Goal: Task Accomplishment & Management: Complete application form

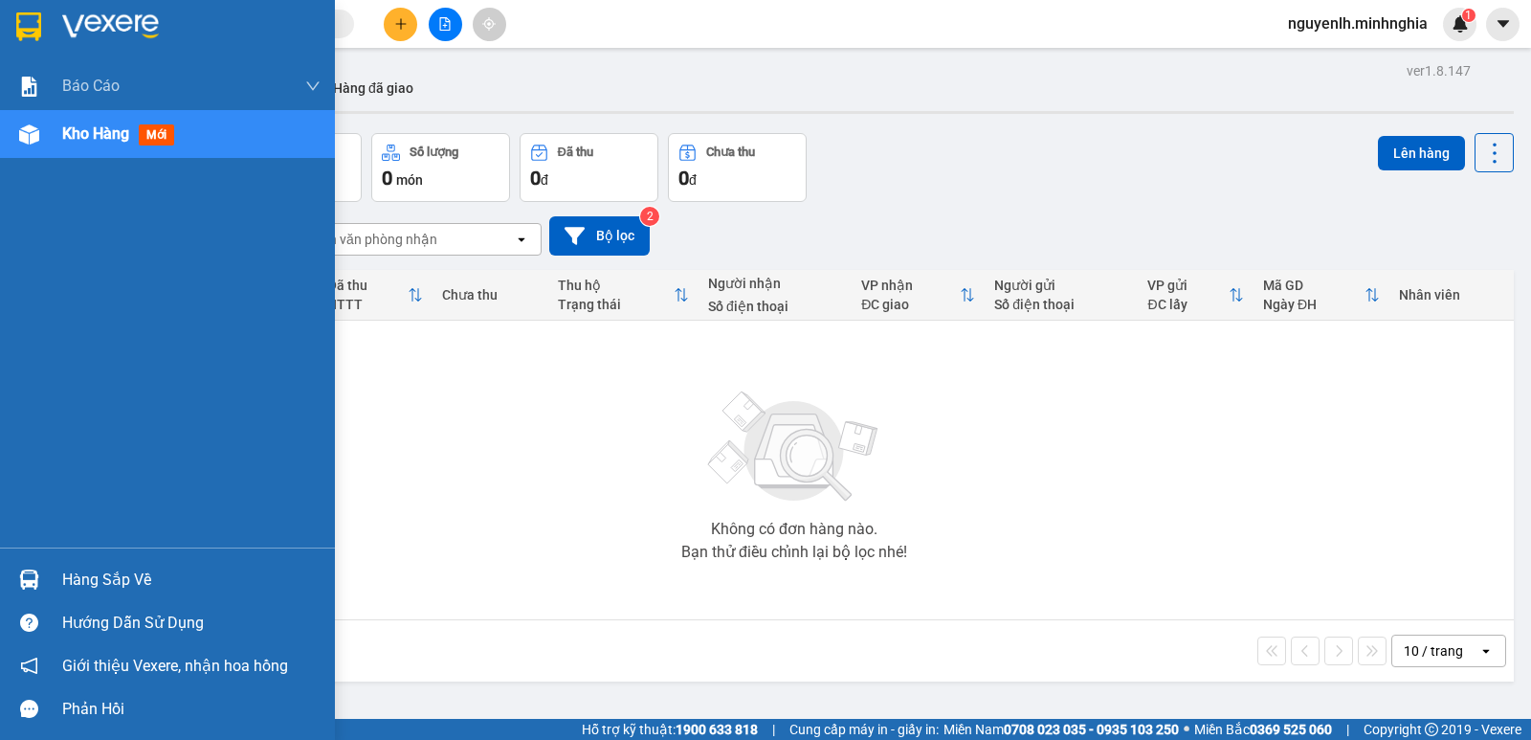
click at [33, 142] on img at bounding box center [29, 134] width 20 height 20
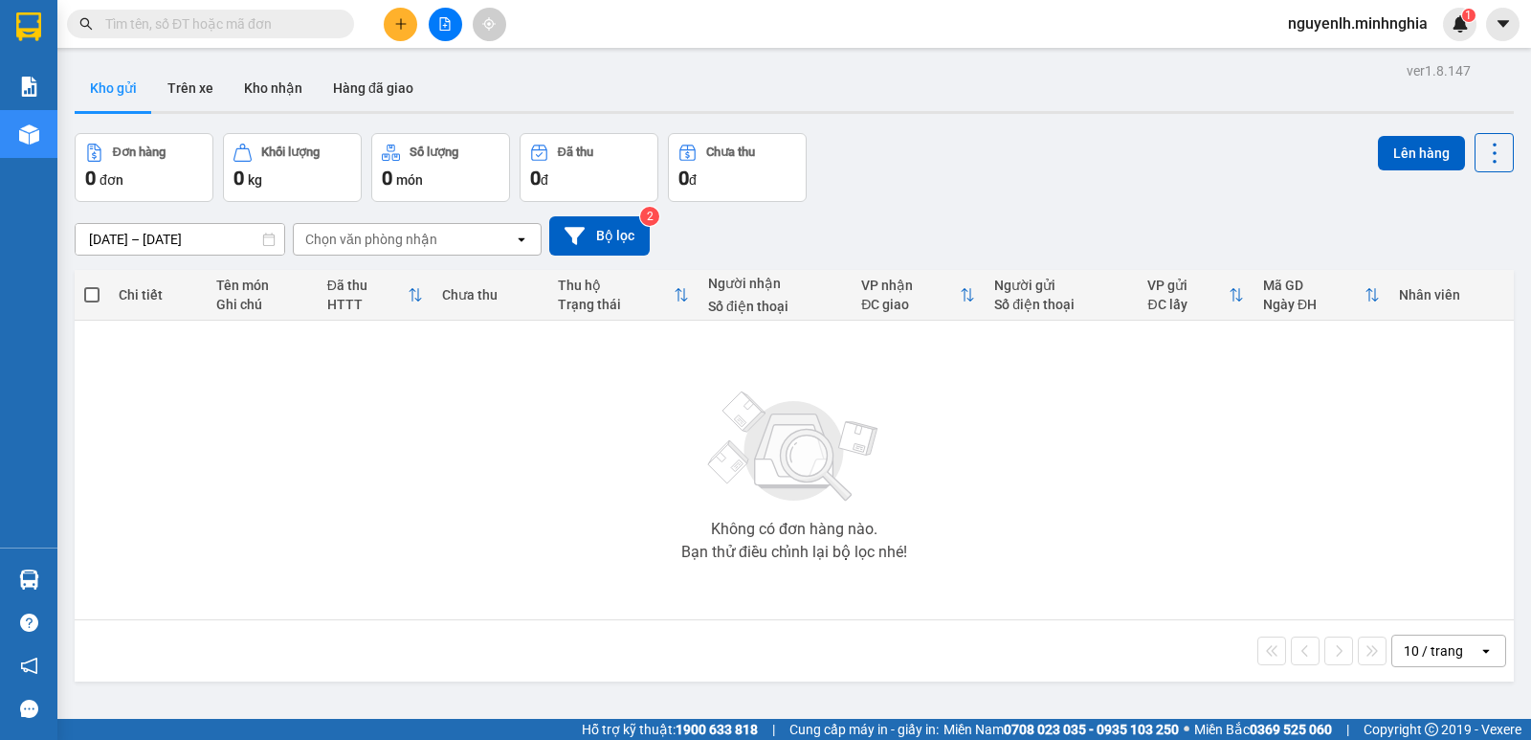
click at [283, 24] on input "text" at bounding box center [218, 23] width 226 height 21
click at [283, 23] on input "text" at bounding box center [218, 23] width 226 height 21
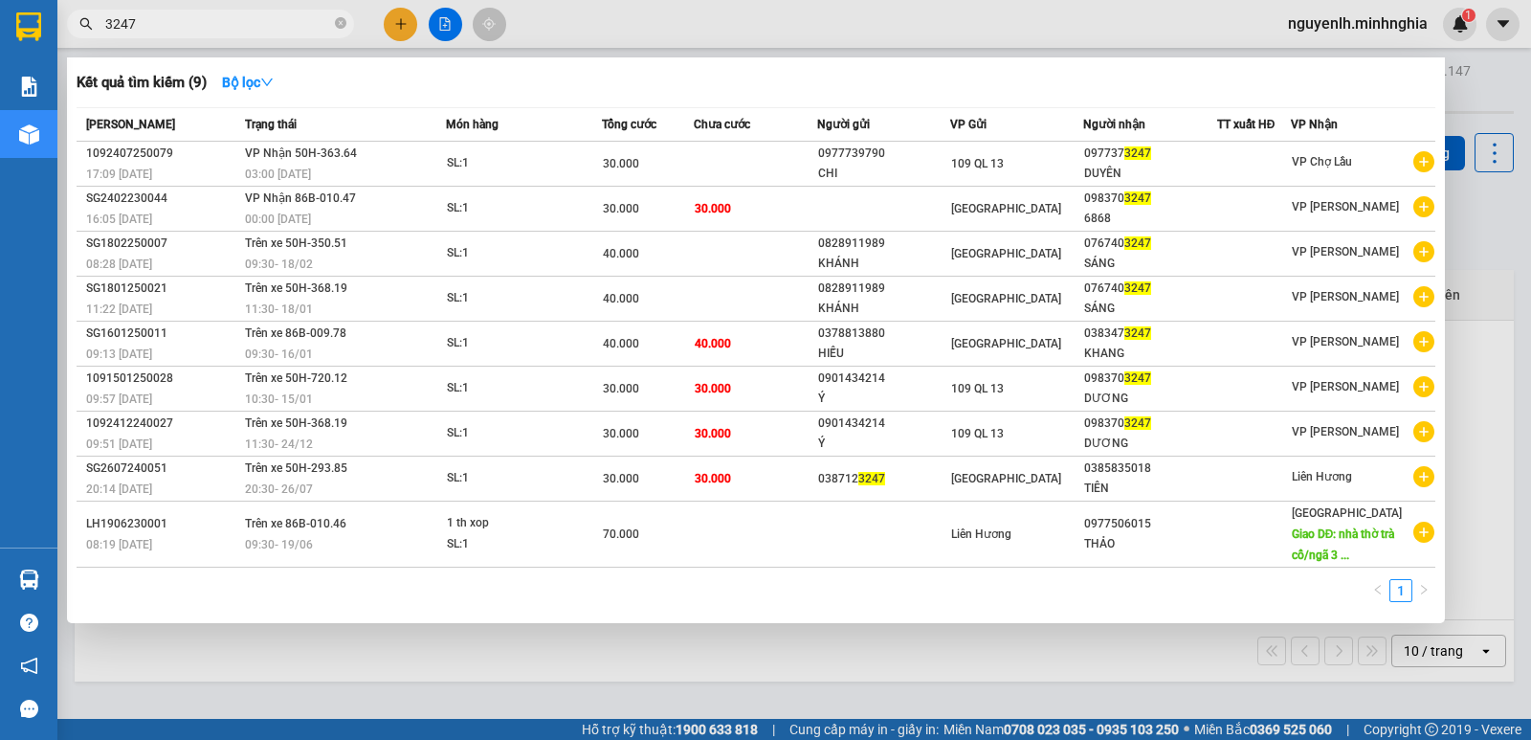
type input "3247"
click at [392, 12] on div at bounding box center [765, 370] width 1531 height 740
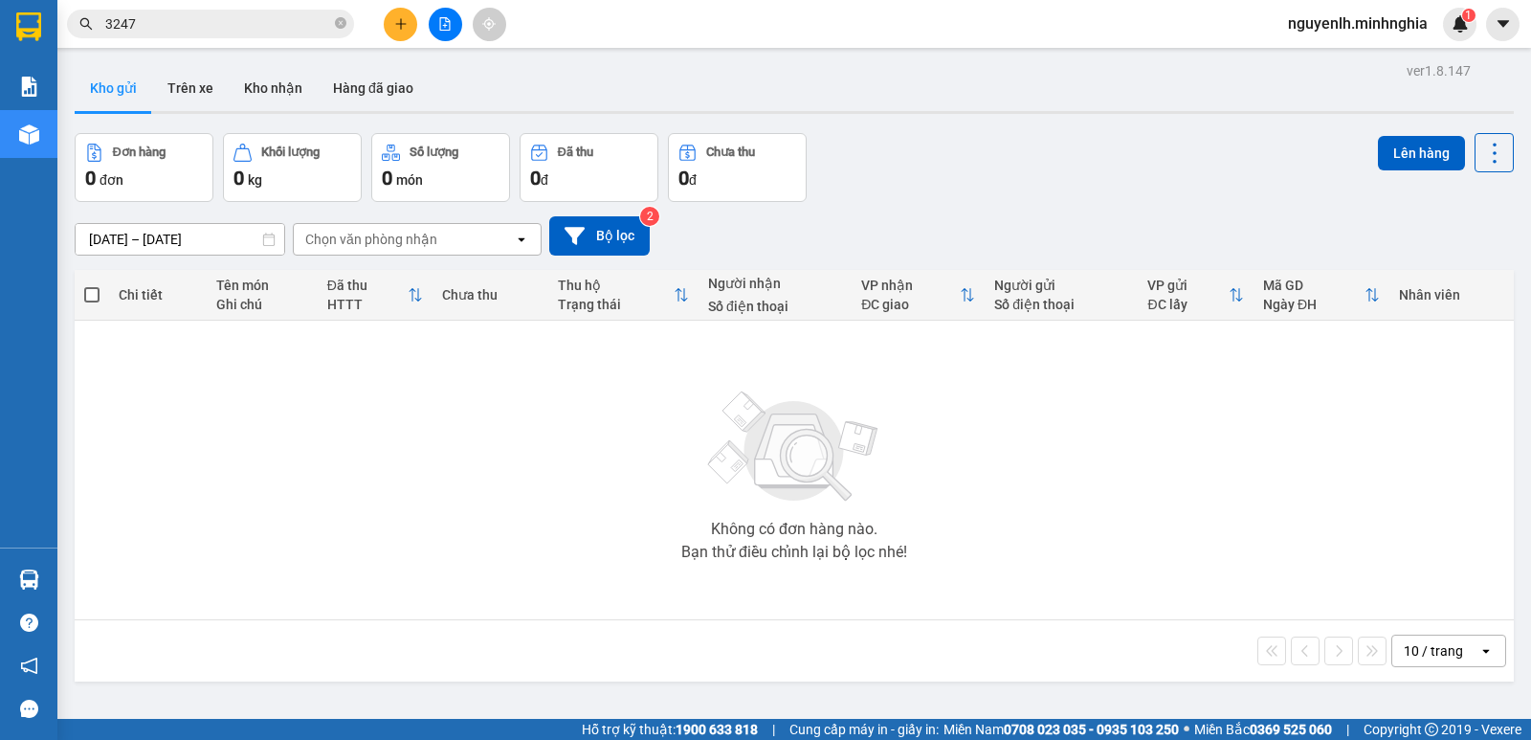
click at [405, 33] on button at bounding box center [400, 24] width 33 height 33
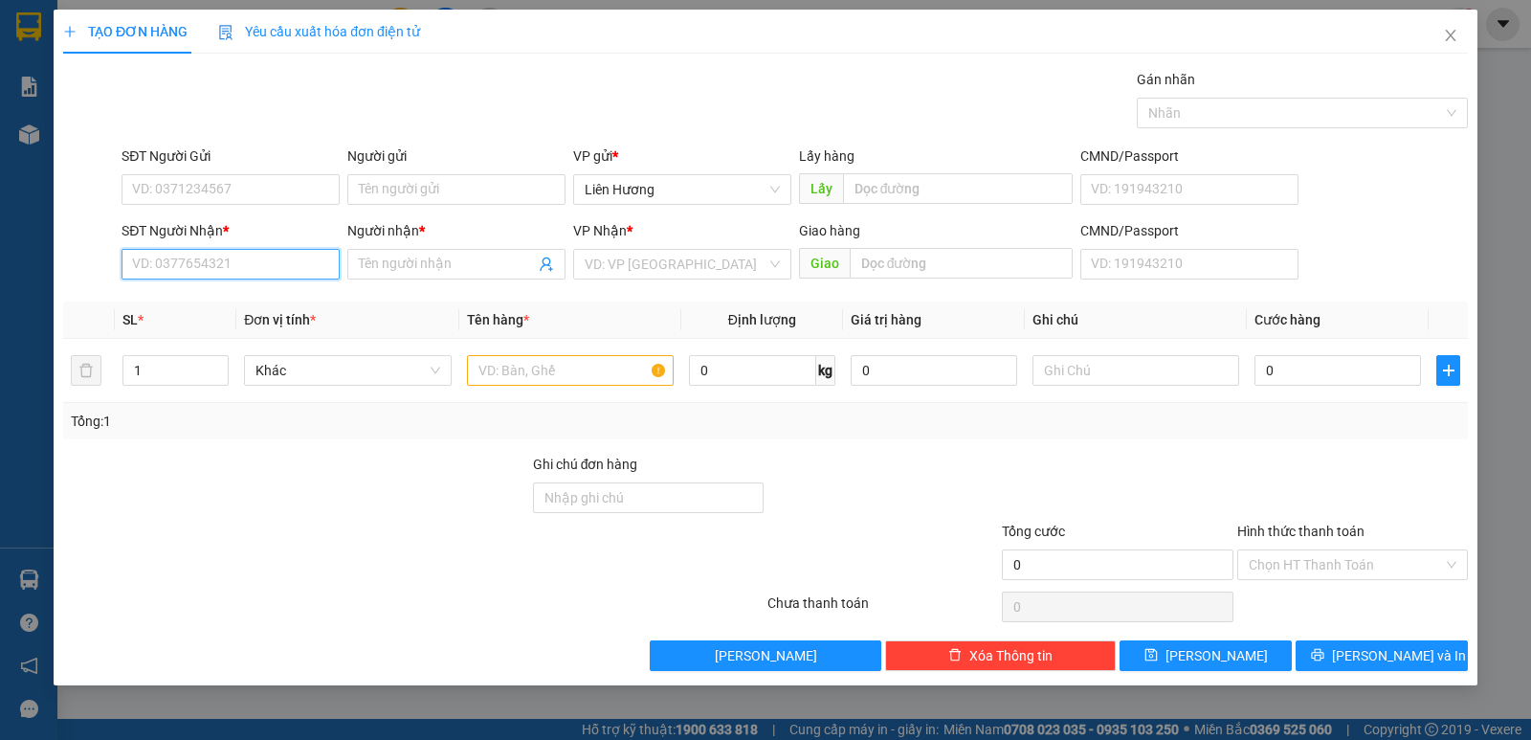
click at [223, 265] on input "SĐT Người Nhận *" at bounding box center [231, 264] width 218 height 31
click at [236, 305] on div "0987352980 - NGỌC" at bounding box center [230, 302] width 195 height 21
type input "0987352980"
type input "NGỌC"
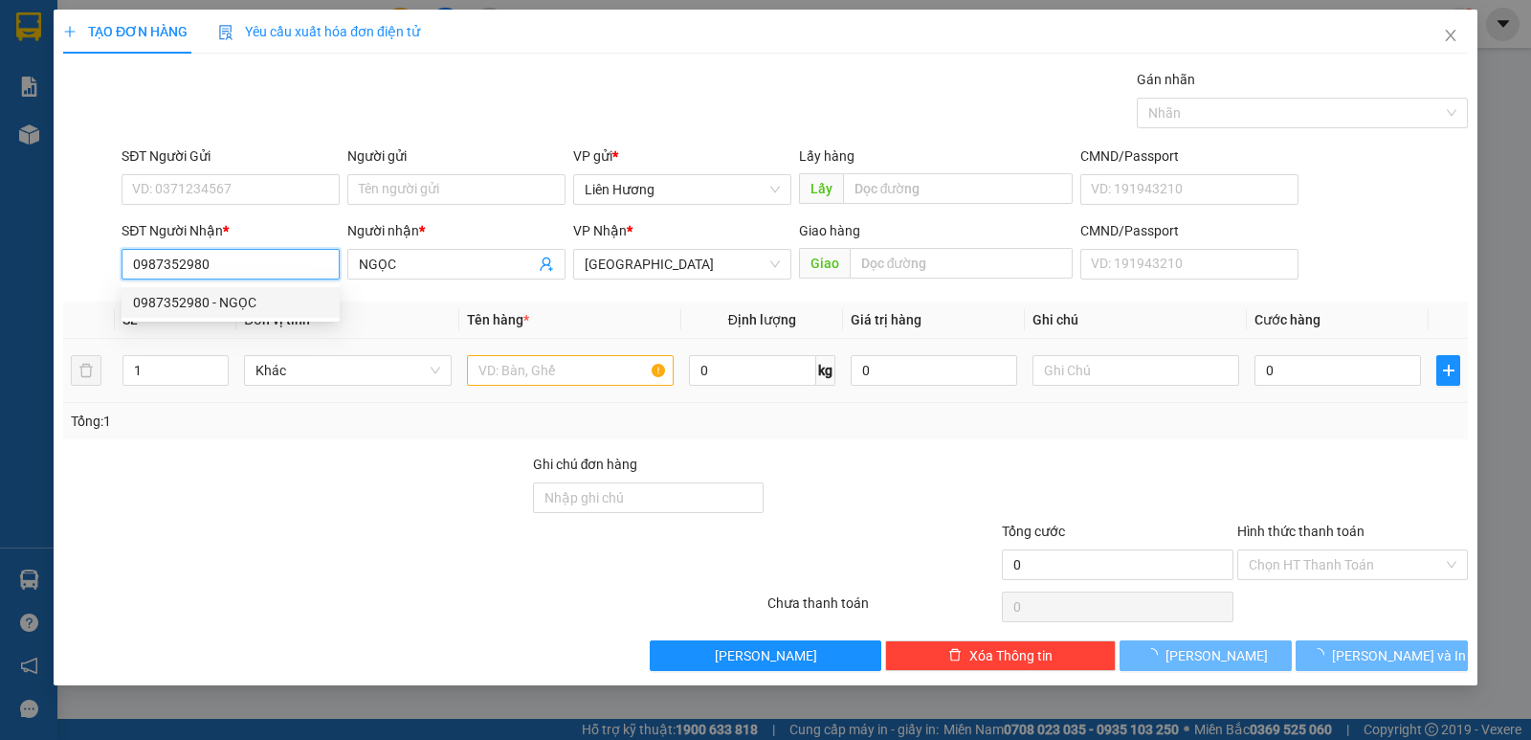
type input "0987352980"
click at [589, 372] on input "text" at bounding box center [570, 370] width 207 height 31
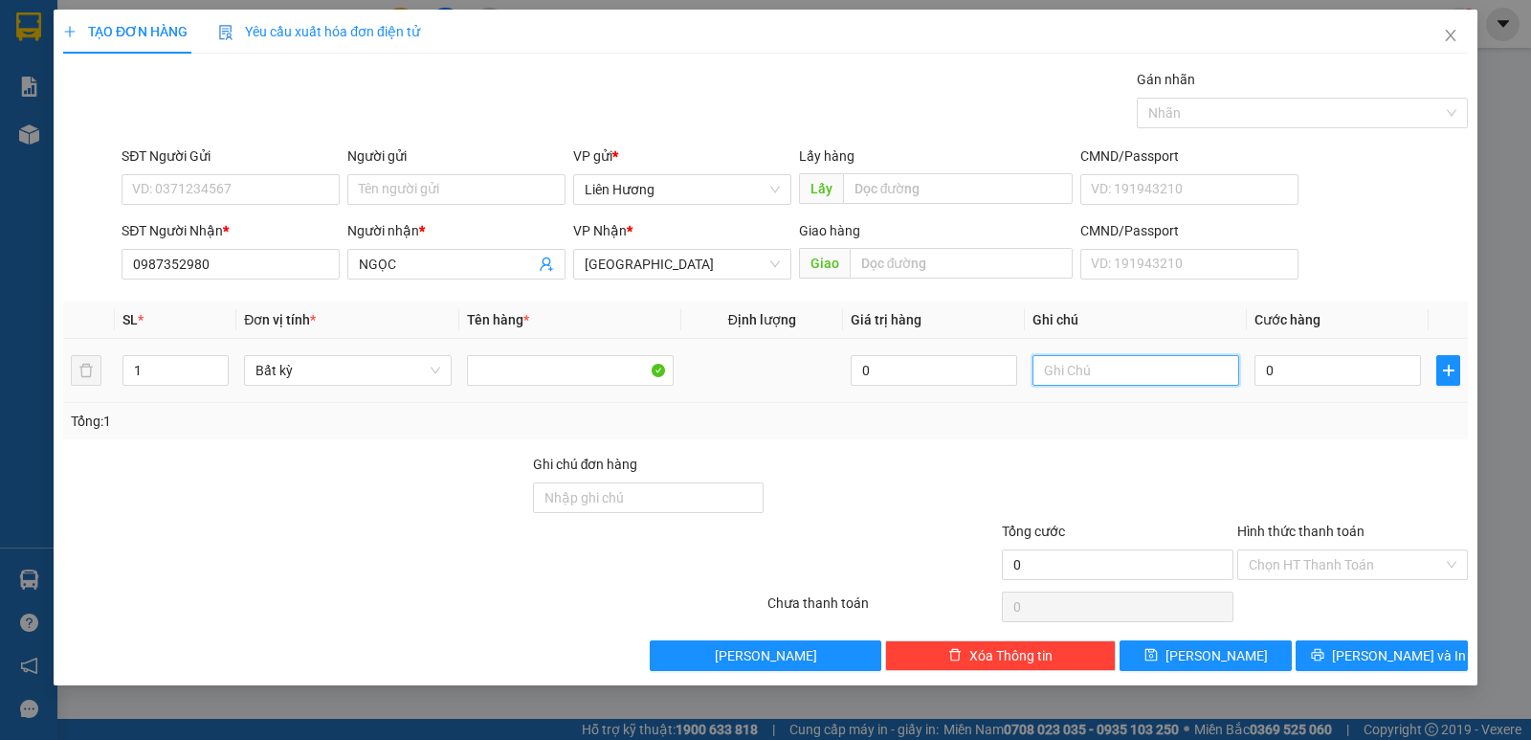
click at [1128, 375] on input "text" at bounding box center [1136, 370] width 207 height 31
type input "`"
type input "1 TH XỐP - HS"
type input "008"
type input "8"
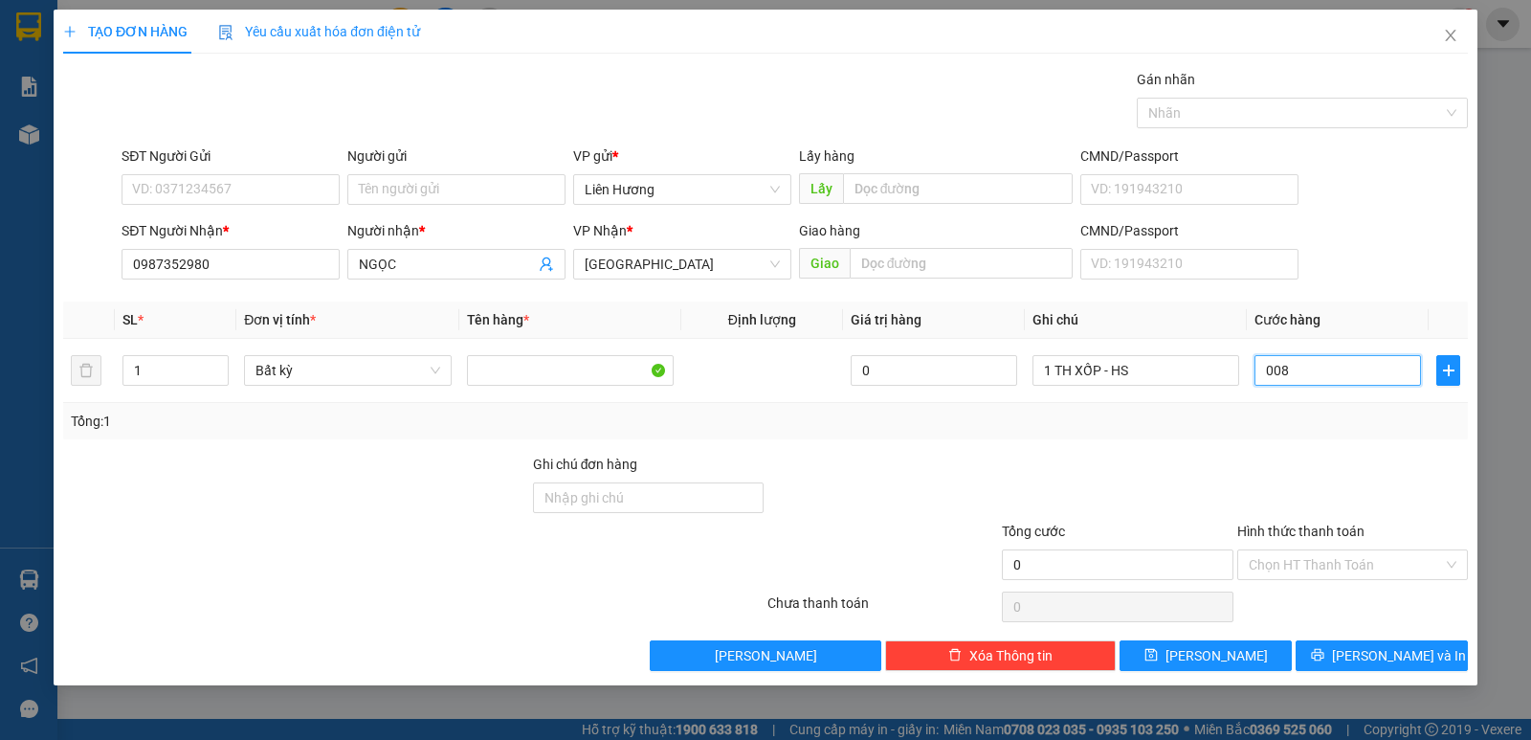
type input "8"
type input "0.080"
type input "80"
click at [1279, 560] on input "Hình thức thanh toán" at bounding box center [1346, 564] width 194 height 29
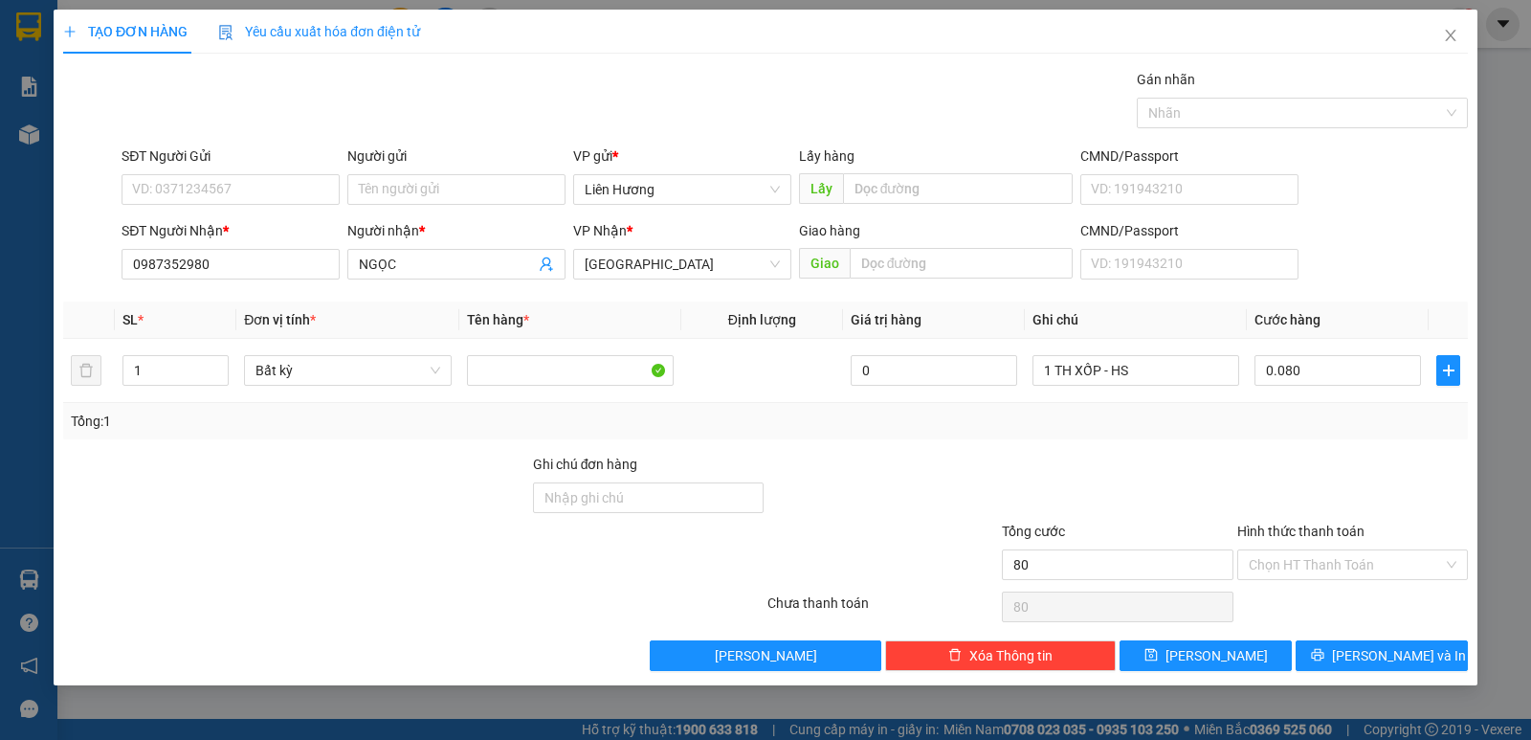
type input "80.000"
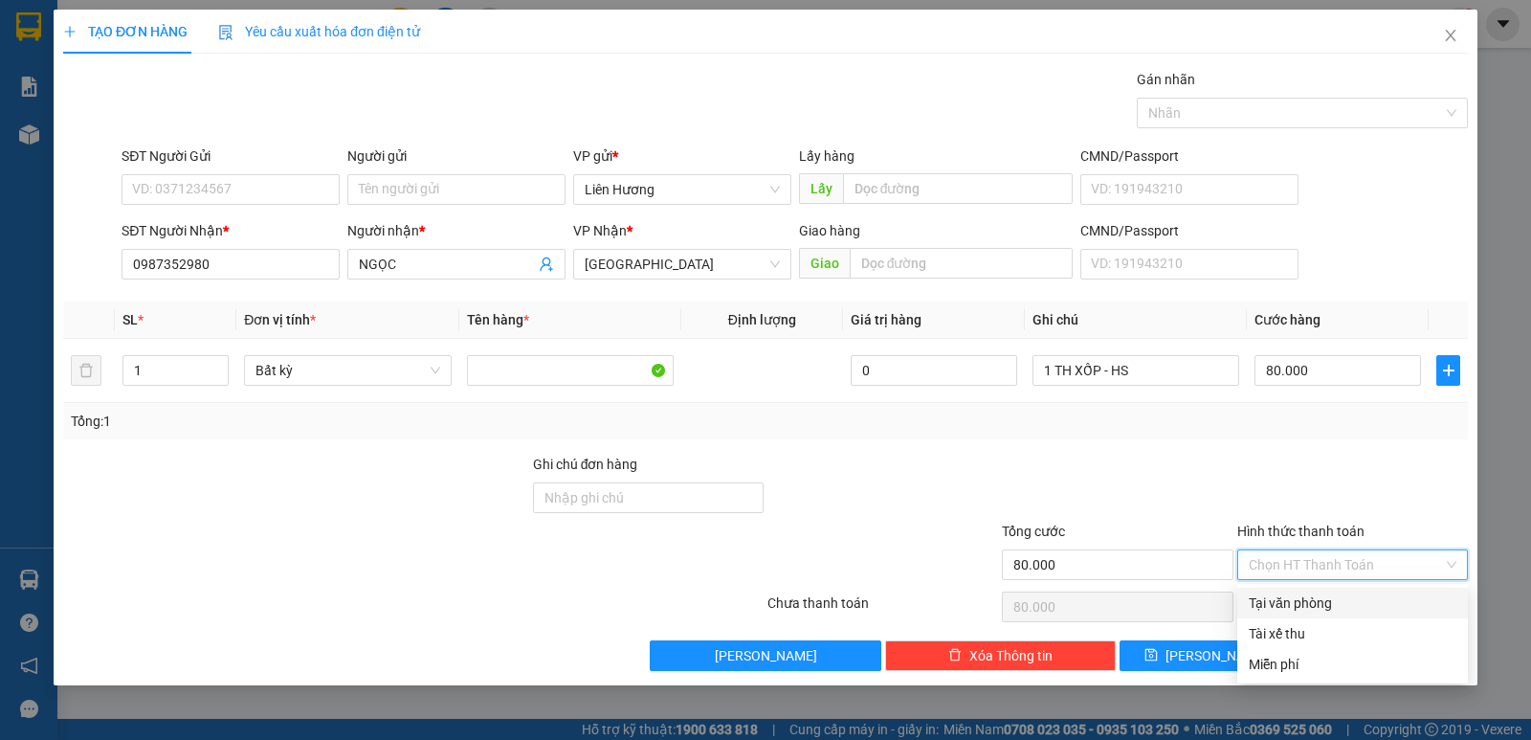
click at [1302, 606] on div "Tại văn phòng" at bounding box center [1353, 602] width 208 height 21
type input "0"
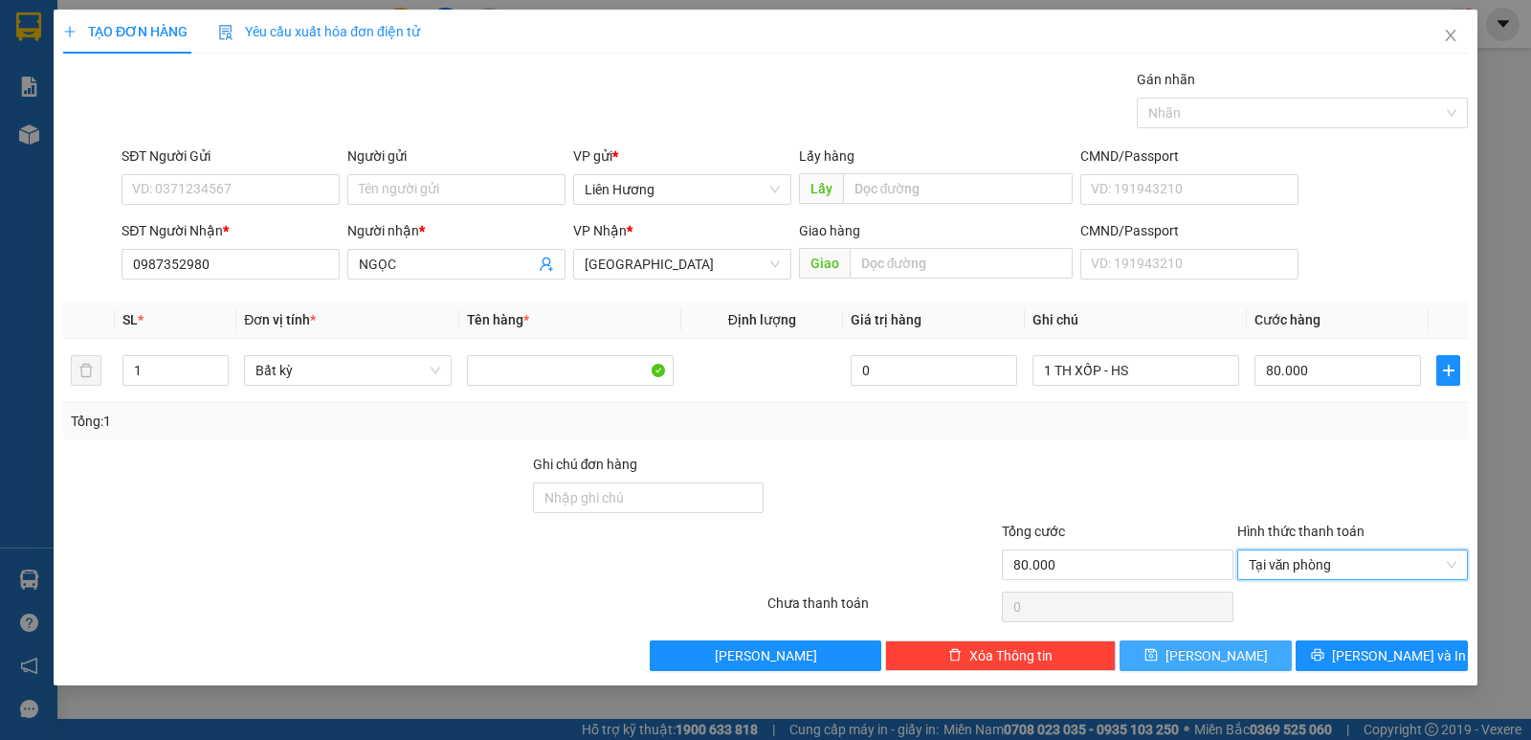
click at [1203, 656] on button "Lưu" at bounding box center [1206, 655] width 172 height 31
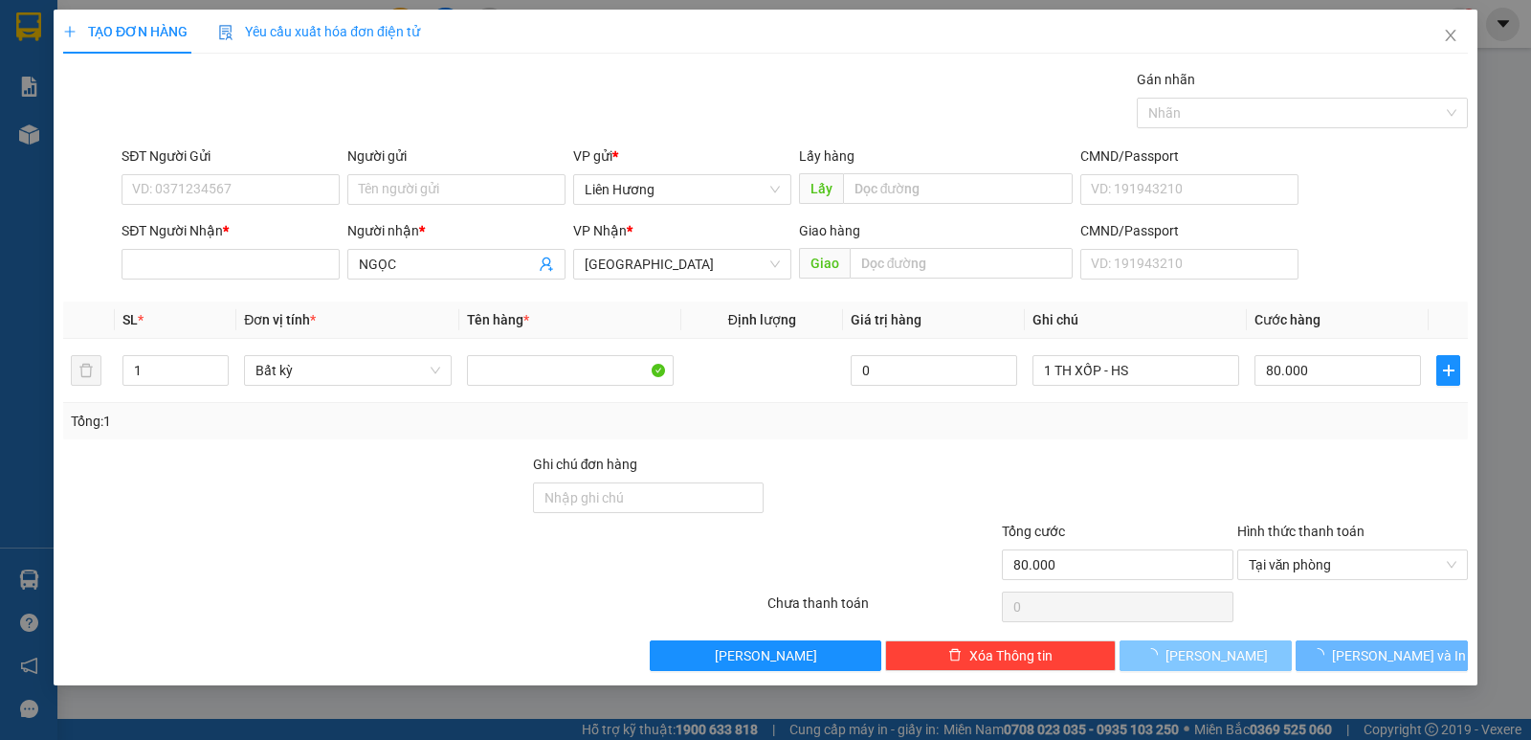
type input "0"
